Goal: Task Accomplishment & Management: Manage account settings

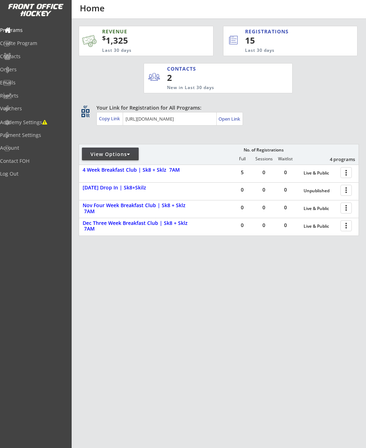
click at [316, 189] on div "Unpublished" at bounding box center [320, 191] width 33 height 5
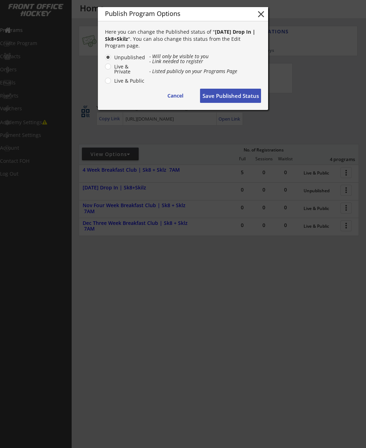
click at [126, 83] on label "Live & Public" at bounding box center [128, 80] width 33 height 5
click at [104, 60] on input "Live & Public" at bounding box center [102, 57] width 5 height 5
radio input "true"
click at [227, 97] on button "Save Published Status" at bounding box center [230, 96] width 61 height 14
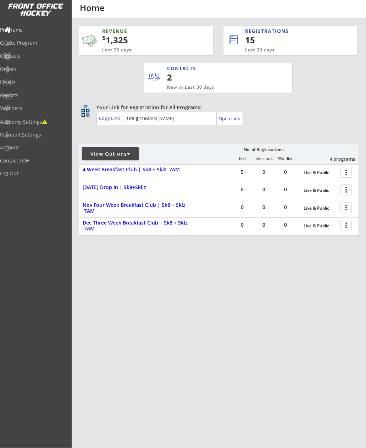
click at [42, 45] on div "Create Program" at bounding box center [33, 43] width 67 height 5
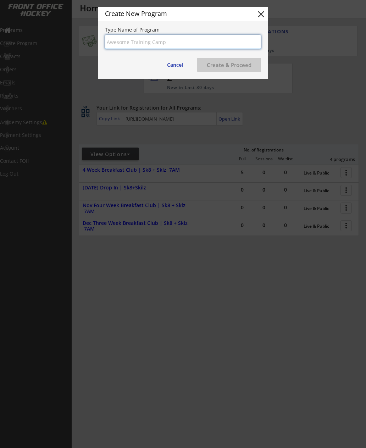
click at [264, 10] on button "close" at bounding box center [261, 14] width 11 height 11
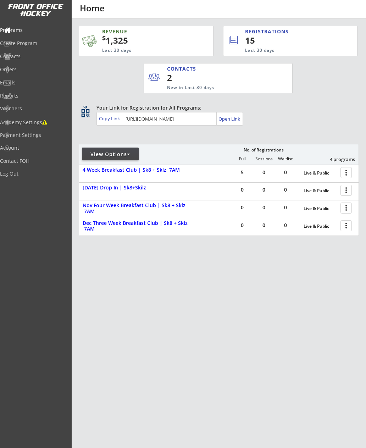
click at [348, 191] on div at bounding box center [348, 190] width 12 height 12
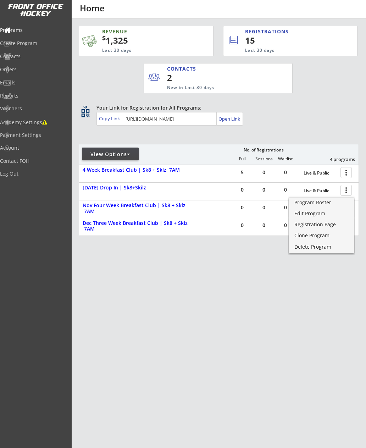
click at [317, 213] on div "Edit Program" at bounding box center [322, 213] width 54 height 5
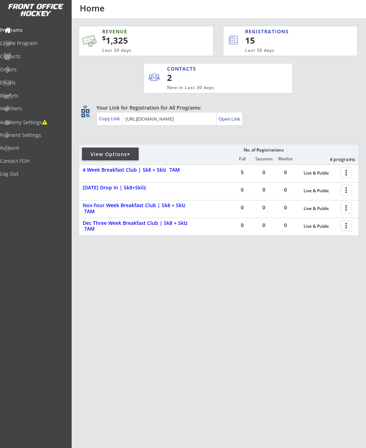
click at [44, 122] on div "Academy Settings" at bounding box center [33, 122] width 67 height 5
select select ""CAD""
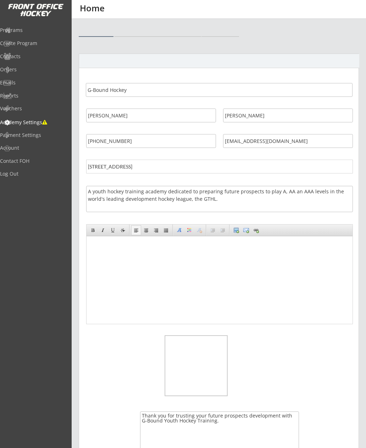
select select ""CAD""
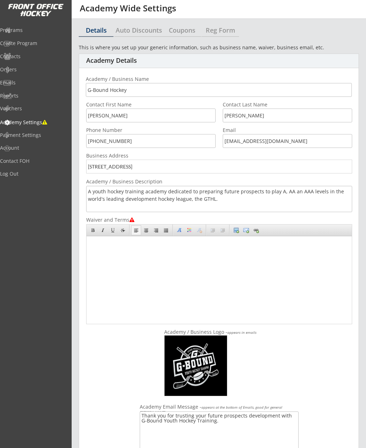
click at [140, 33] on div "Auto Discounts" at bounding box center [138, 30] width 49 height 6
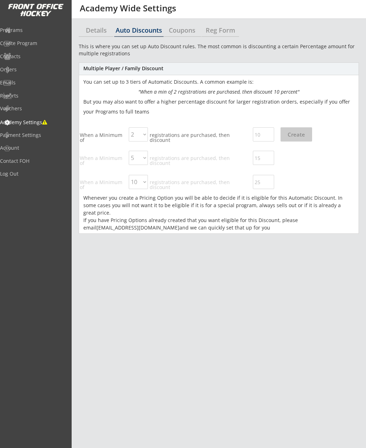
click at [141, 135] on select "2 2 3 4 5 6 7 8 9 10" at bounding box center [138, 134] width 19 height 14
select select "5"
click at [265, 135] on input "input" at bounding box center [263, 134] width 21 height 14
type input "15%"
click at [301, 138] on button "Create" at bounding box center [297, 134] width 32 height 14
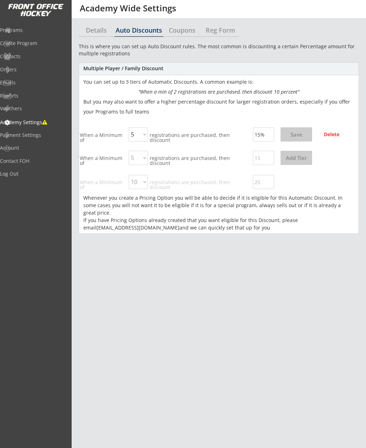
click at [306, 134] on button "Save" at bounding box center [297, 134] width 32 height 14
click at [282, 244] on div "This is where you can set up Auto Discount rules. The most common is discountin…" at bounding box center [219, 229] width 280 height 379
click at [303, 135] on button "Save" at bounding box center [297, 134] width 32 height 14
click at [183, 33] on div "Coupons" at bounding box center [183, 30] width 38 height 6
select select ""Showing all by date made""
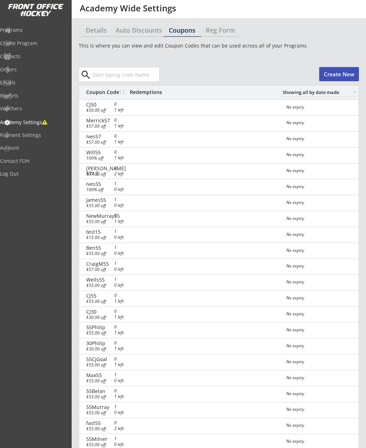
click at [216, 32] on div "Reg Form" at bounding box center [221, 30] width 38 height 6
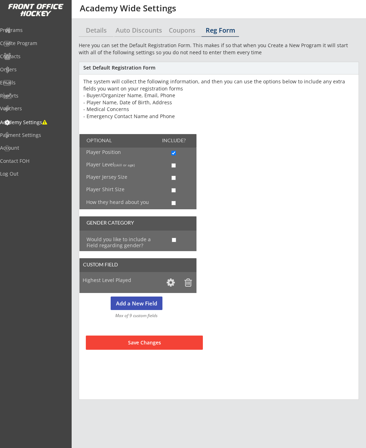
click at [97, 32] on div "Details" at bounding box center [96, 30] width 35 height 6
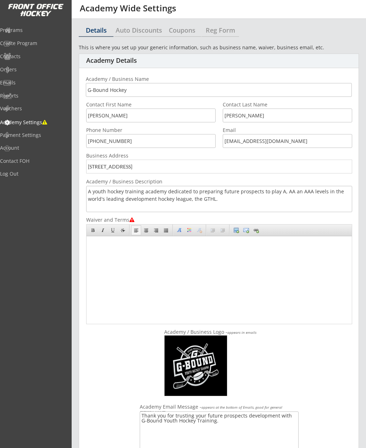
click at [140, 29] on div "Auto Discounts" at bounding box center [138, 30] width 49 height 6
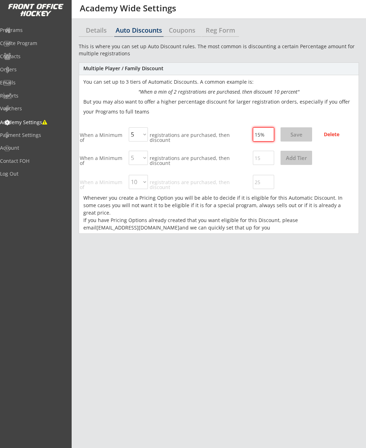
click at [31, 30] on div "Programs" at bounding box center [33, 30] width 67 height 5
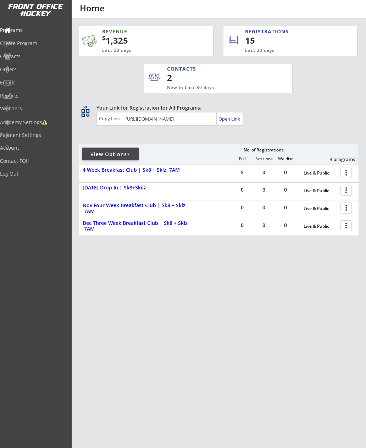
click at [320, 192] on div "Live & Public" at bounding box center [320, 191] width 33 height 5
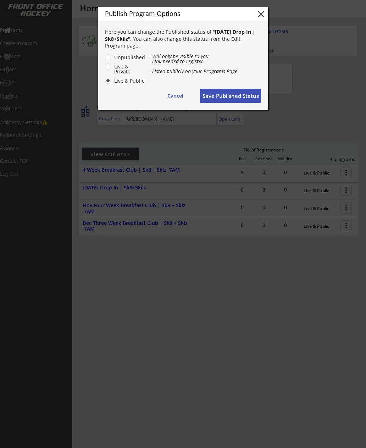
click at [117, 68] on label "Live & Private" at bounding box center [128, 69] width 33 height 10
click at [104, 60] on input "Live & Private" at bounding box center [102, 57] width 5 height 5
radio input "true"
click at [236, 96] on button "Save Published Status" at bounding box center [230, 96] width 61 height 14
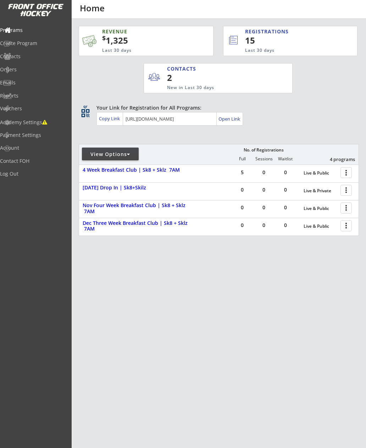
click at [315, 226] on div "Live & Public" at bounding box center [320, 226] width 33 height 5
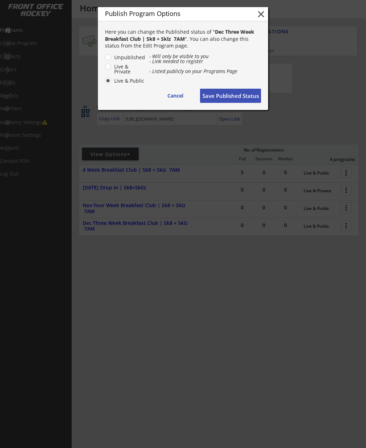
click at [120, 67] on label "Live & Private" at bounding box center [128, 69] width 33 height 10
click at [104, 60] on input "Live & Private" at bounding box center [102, 57] width 5 height 5
radio input "true"
click at [226, 98] on button "Save Published Status" at bounding box center [230, 96] width 61 height 14
